Goal: Information Seeking & Learning: Learn about a topic

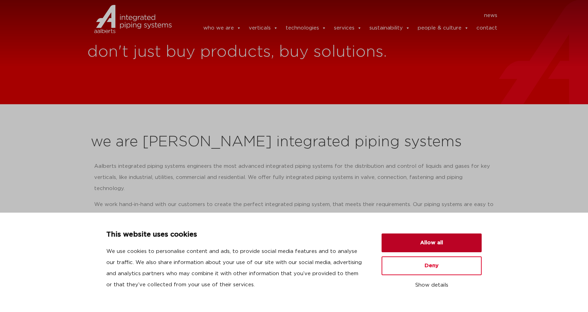
click at [443, 241] on button "Allow all" at bounding box center [432, 243] width 100 height 19
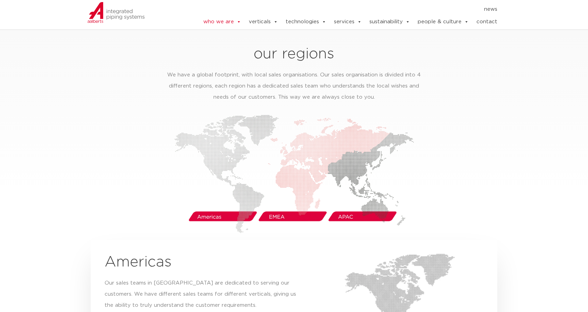
scroll to position [1008, 0]
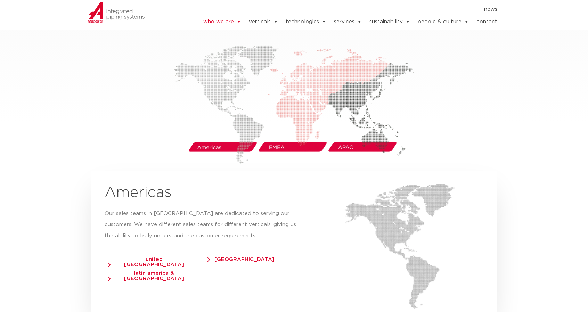
click at [493, 177] on div at bounding box center [407, 243] width 173 height 139
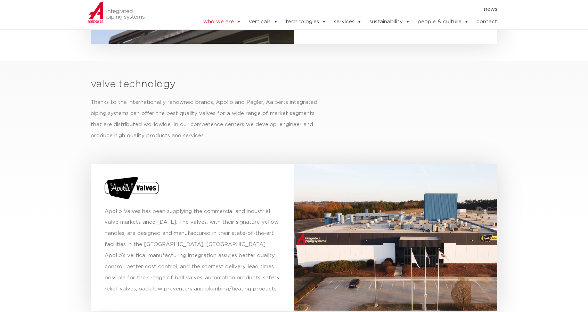
scroll to position [2348, 0]
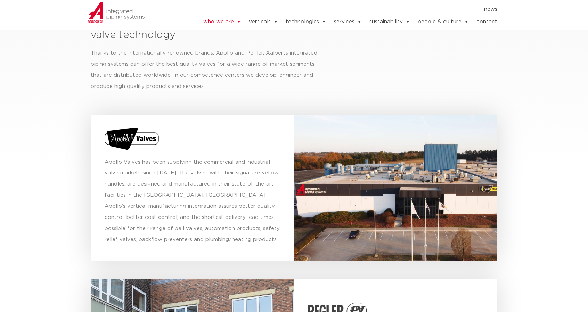
click at [459, 216] on div at bounding box center [395, 188] width 203 height 147
click at [551, 241] on section "valve technology Thanks to the internationally renowned brands, Apollo and Pegl…" at bounding box center [294, 245] width 588 height 467
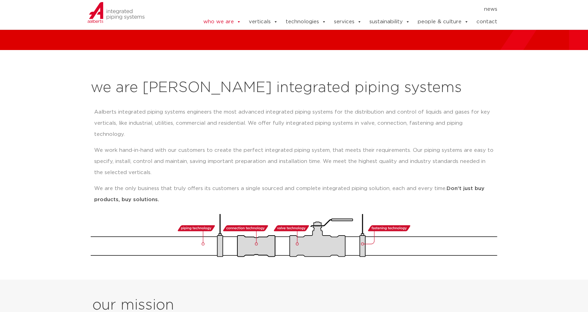
scroll to position [0, 0]
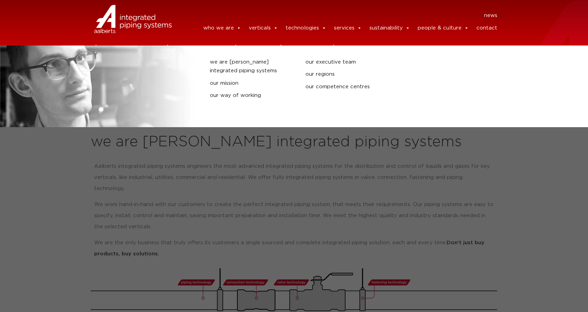
click at [77, 80] on li "we are [PERSON_NAME] integrated piping systems our mission our way of working o…" at bounding box center [294, 79] width 588 height 46
click at [212, 27] on link "who we are" at bounding box center [222, 28] width 38 height 14
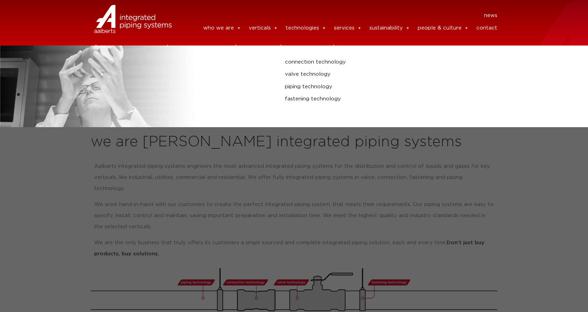
click at [298, 29] on link "technologies" at bounding box center [306, 28] width 41 height 14
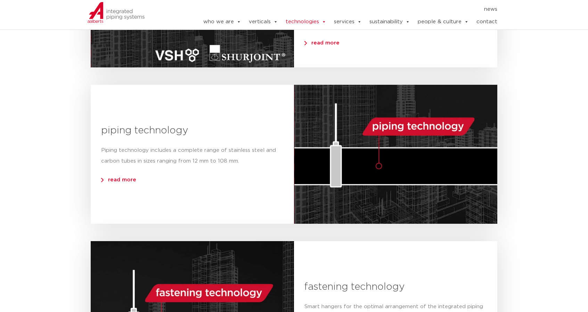
scroll to position [487, 0]
